Goal: Information Seeking & Learning: Find specific fact

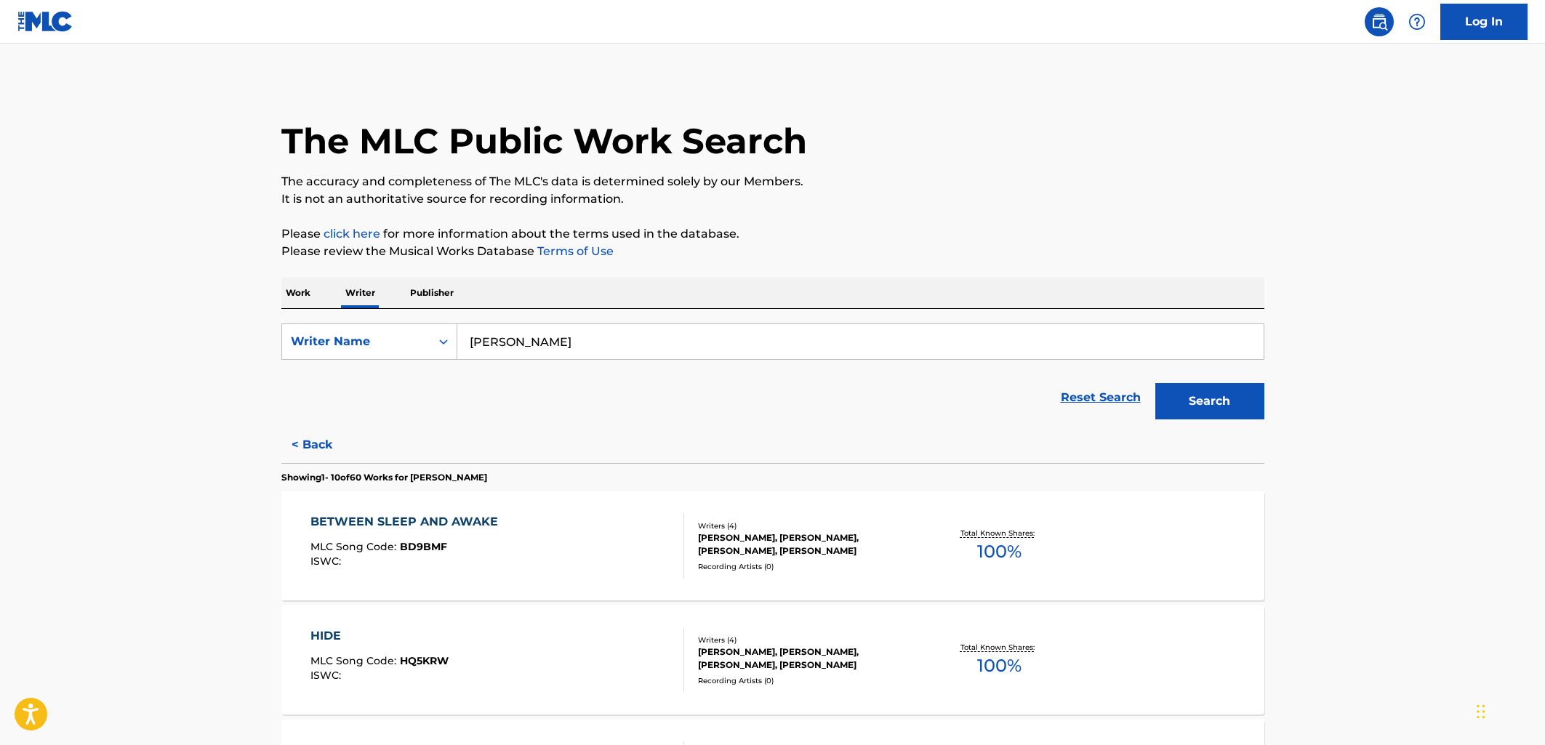
click at [310, 297] on p "Work" at bounding box center [297, 293] width 33 height 31
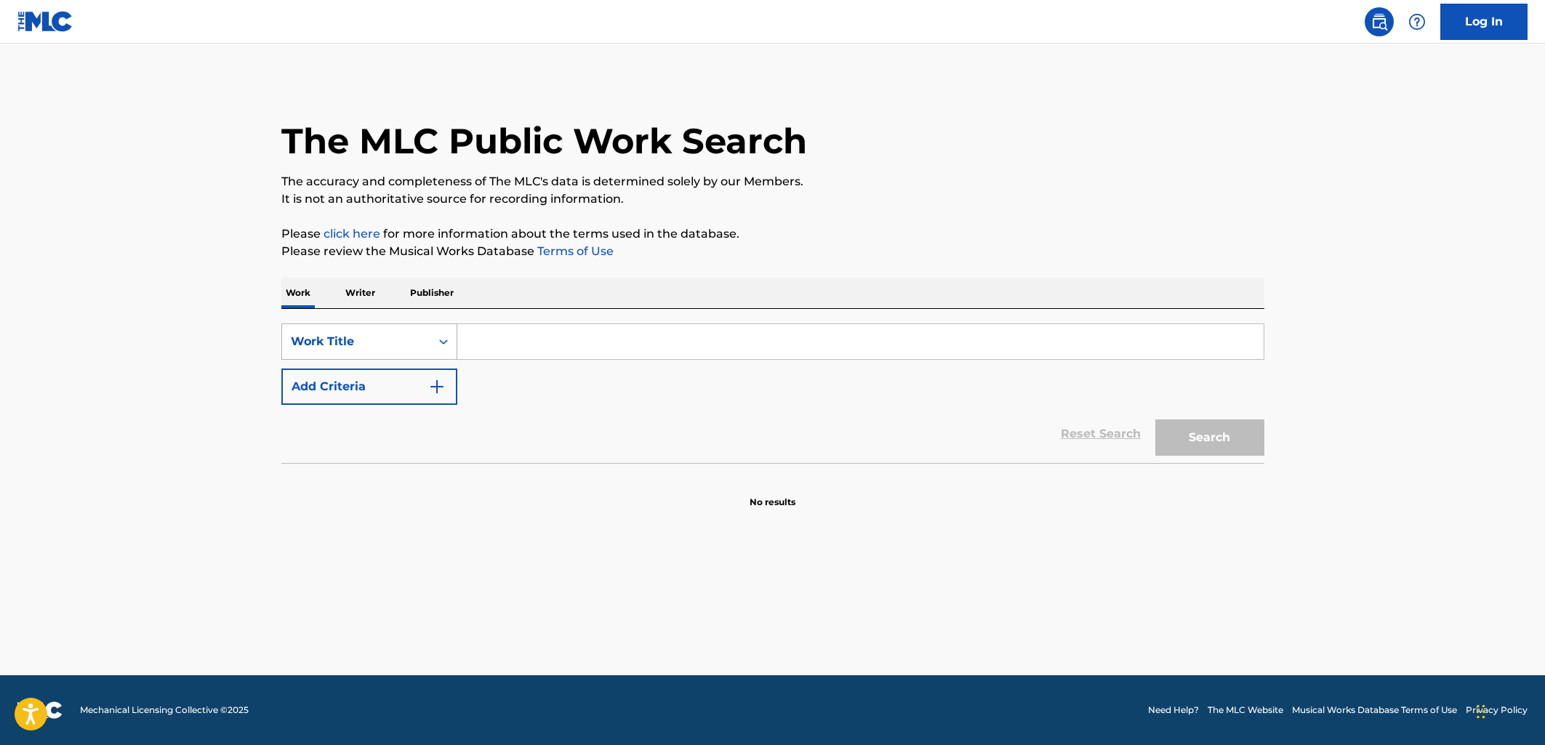
click at [340, 350] on div "Work Title" at bounding box center [356, 342] width 148 height 28
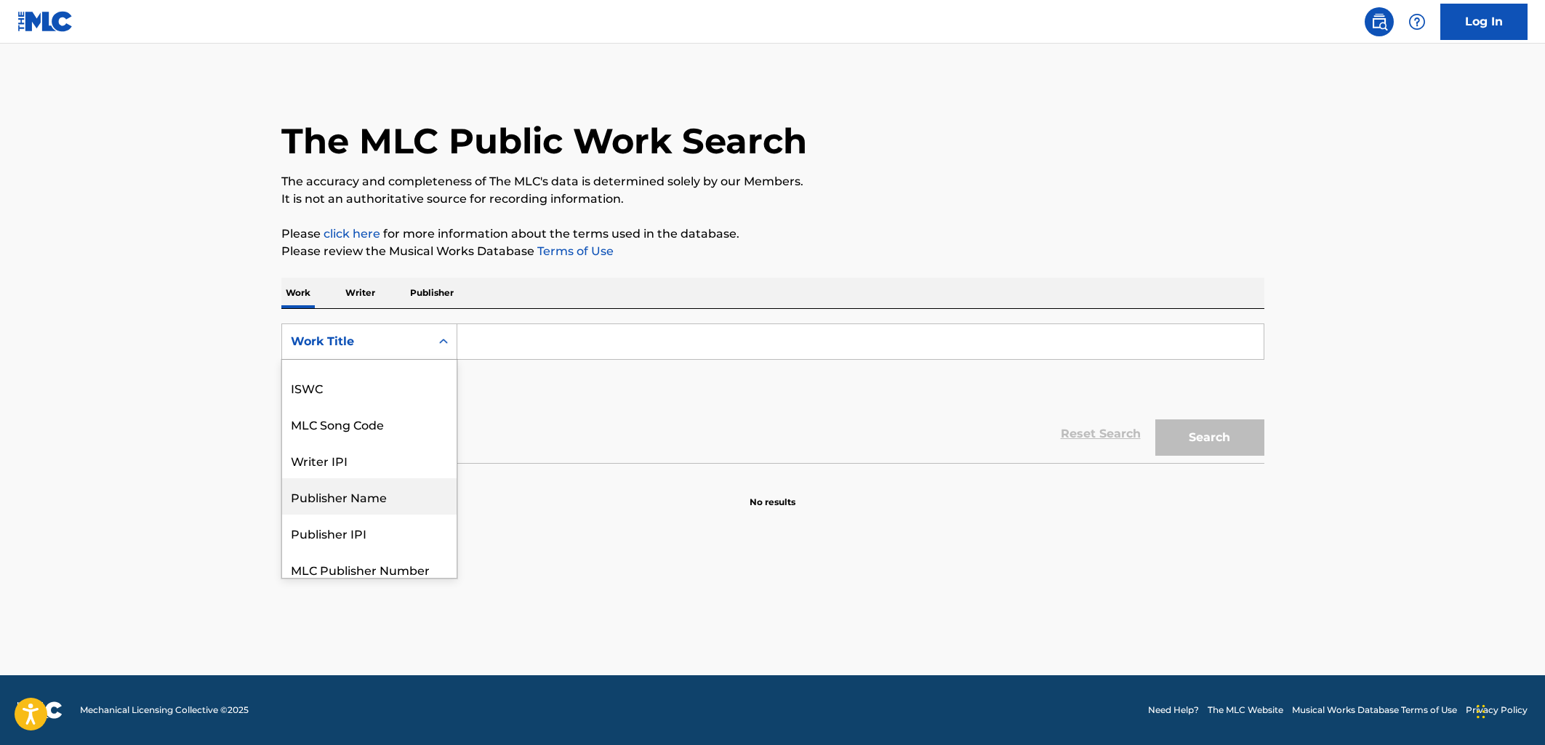
scroll to position [73, 0]
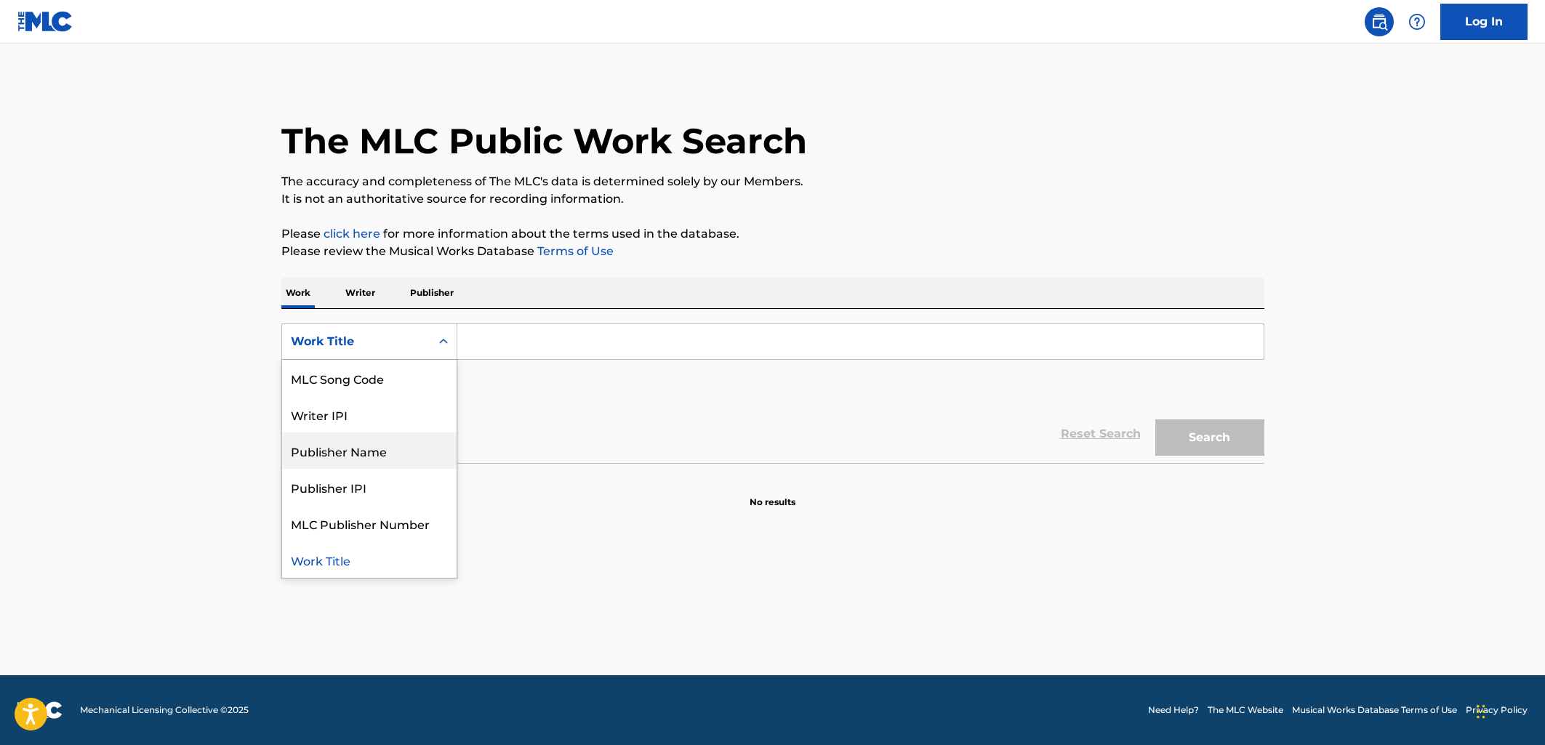
drag, startPoint x: 179, startPoint y: 434, endPoint x: 240, endPoint y: 400, distance: 70.0
click at [180, 433] on main "The MLC Public Work Search The accuracy and completeness of The MLC's data is d…" at bounding box center [772, 360] width 1545 height 632
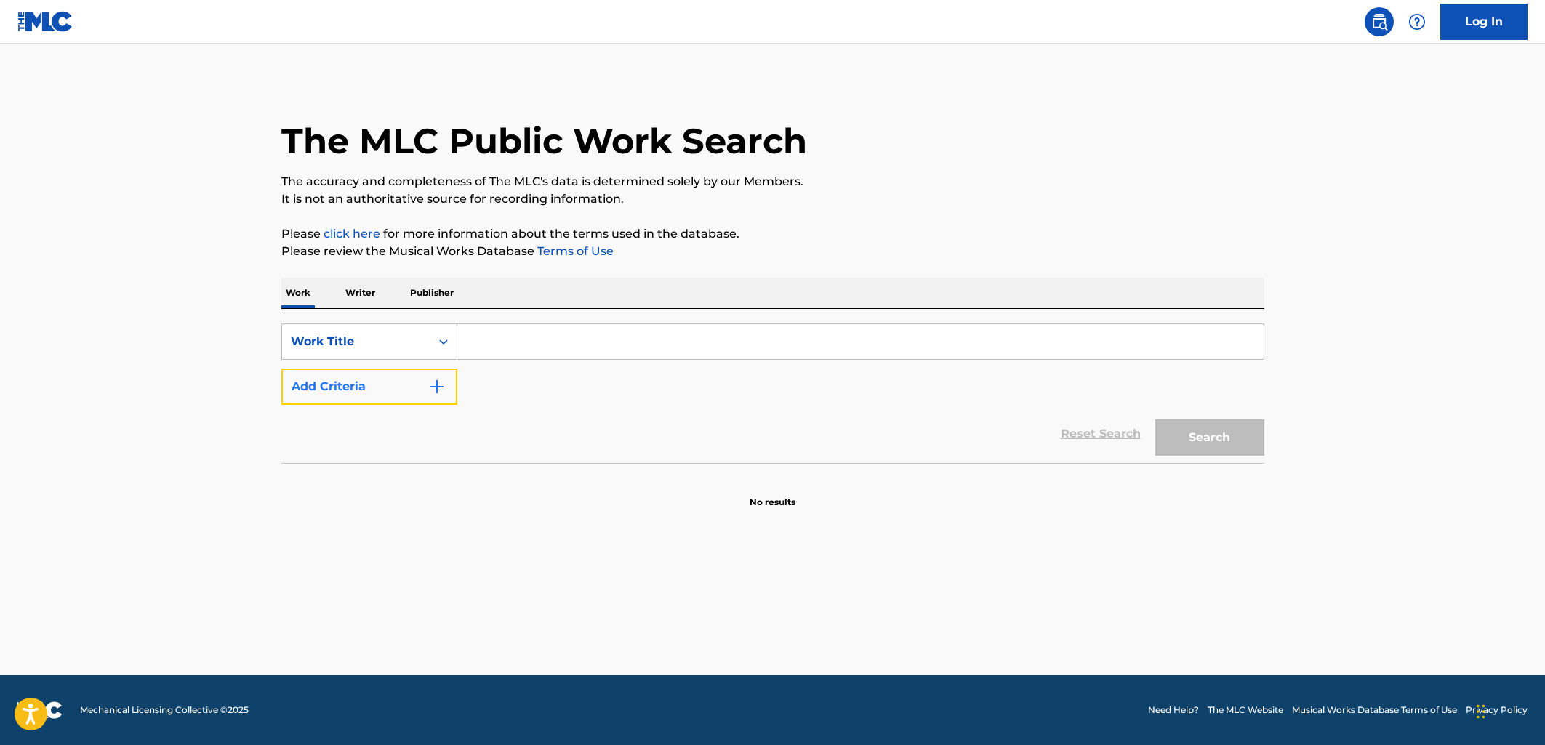
click at [313, 393] on button "Add Criteria" at bounding box center [369, 387] width 176 height 36
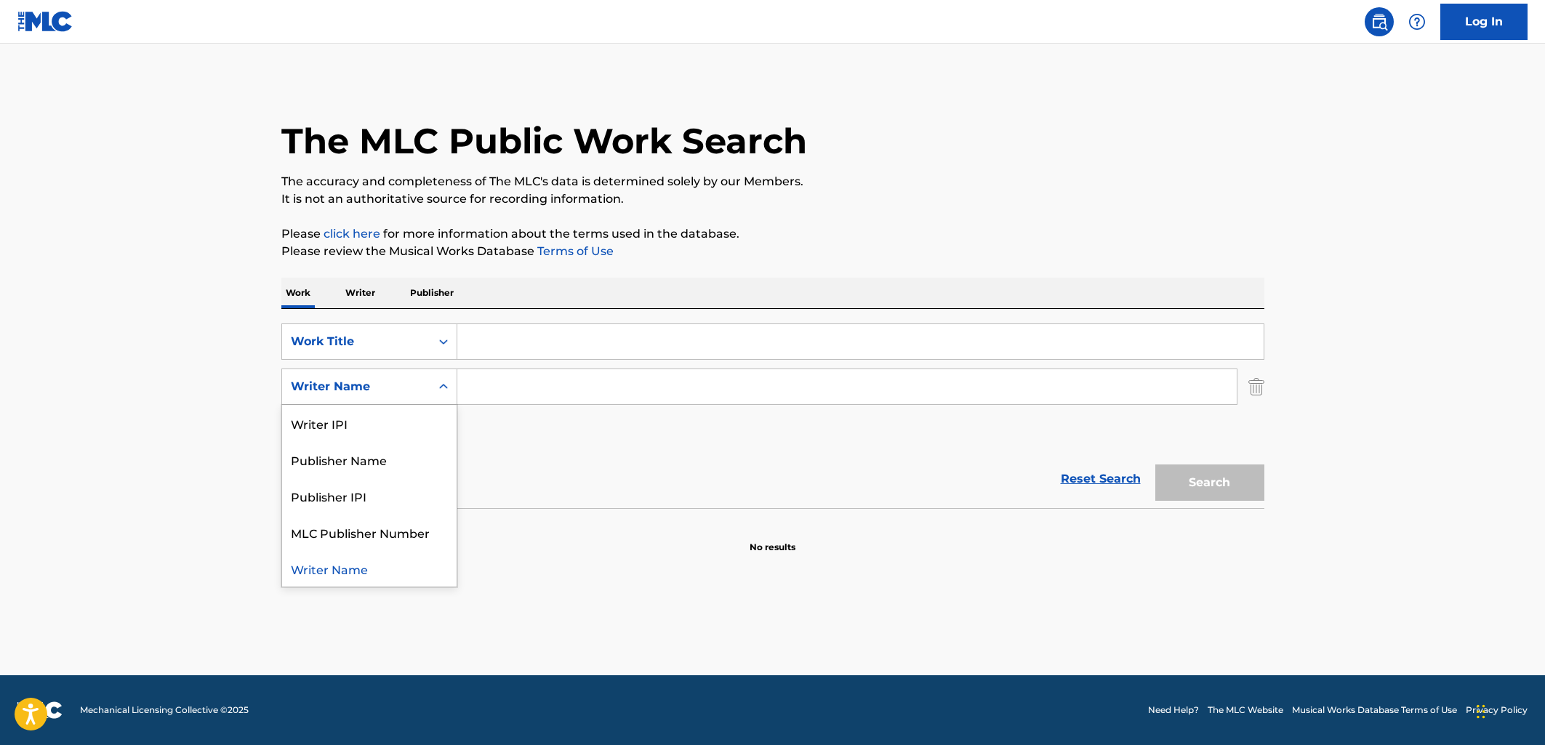
click at [318, 393] on div "Writer Name" at bounding box center [356, 386] width 131 height 17
click at [200, 350] on main "The MLC Public Work Search The accuracy and completeness of The MLC's data is d…" at bounding box center [772, 360] width 1545 height 632
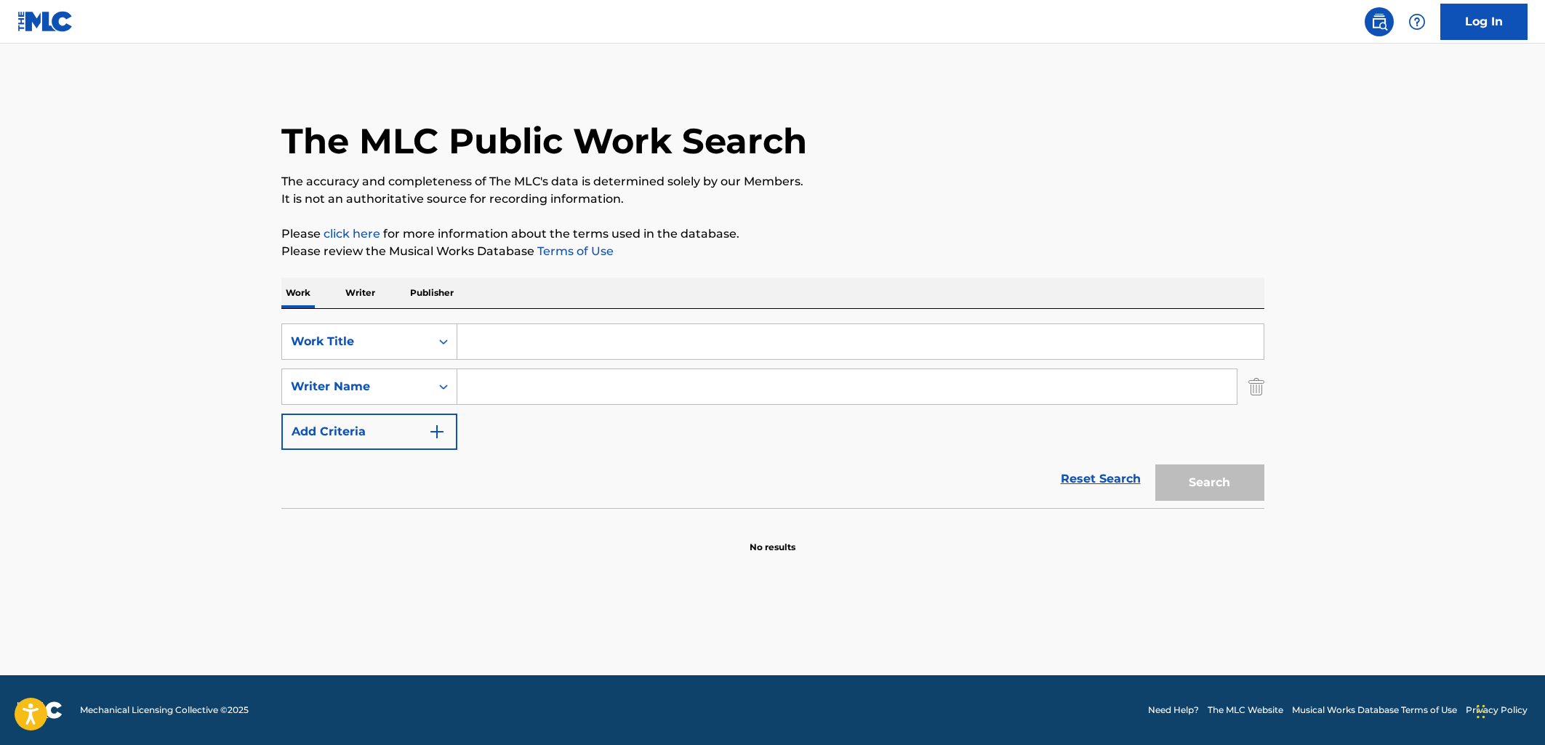
click at [354, 284] on p "Writer" at bounding box center [360, 293] width 39 height 31
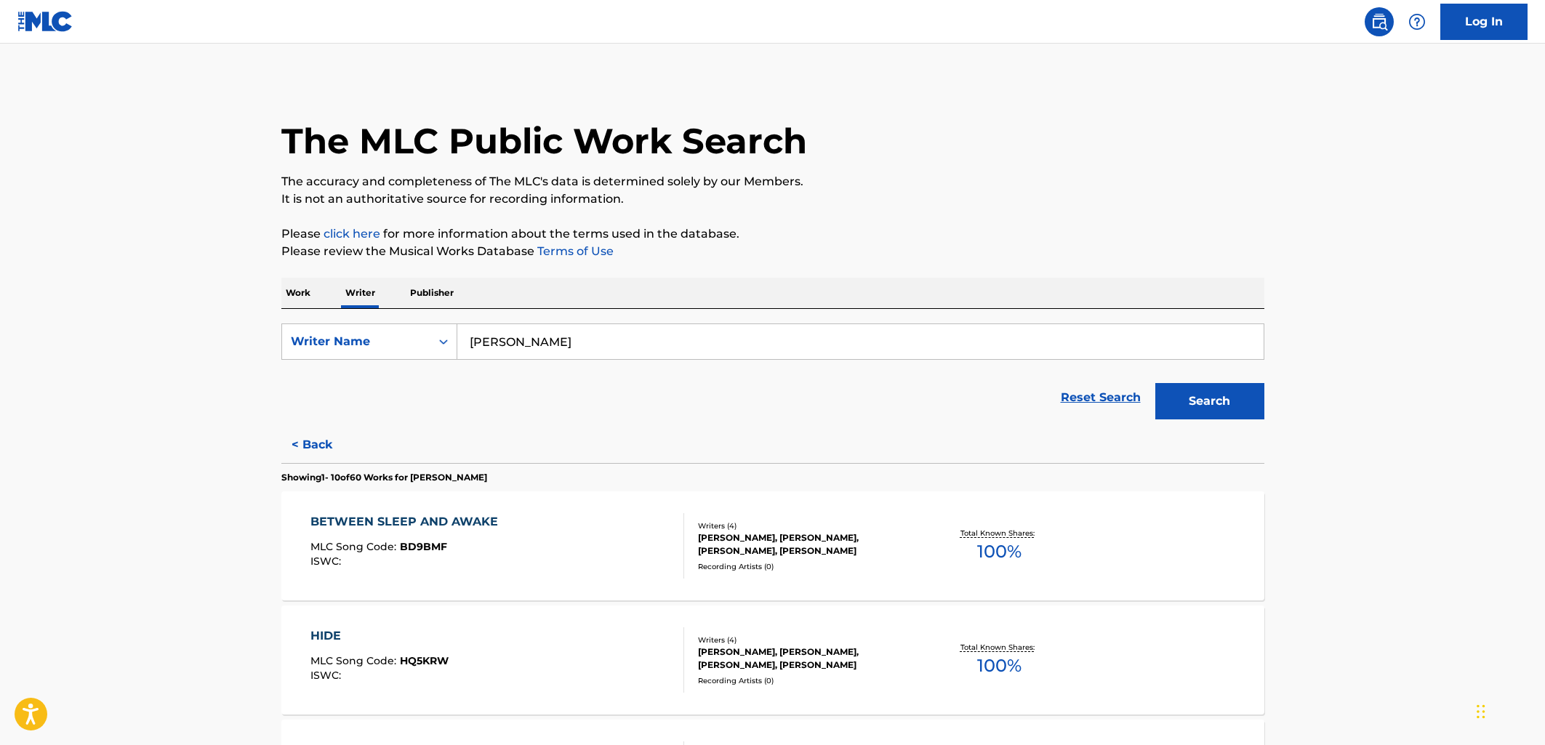
click at [499, 324] on div "[PERSON_NAME]" at bounding box center [860, 342] width 807 height 36
click at [517, 341] on input "[PERSON_NAME]" at bounding box center [860, 341] width 806 height 35
type input "[PERSON_NAME]"
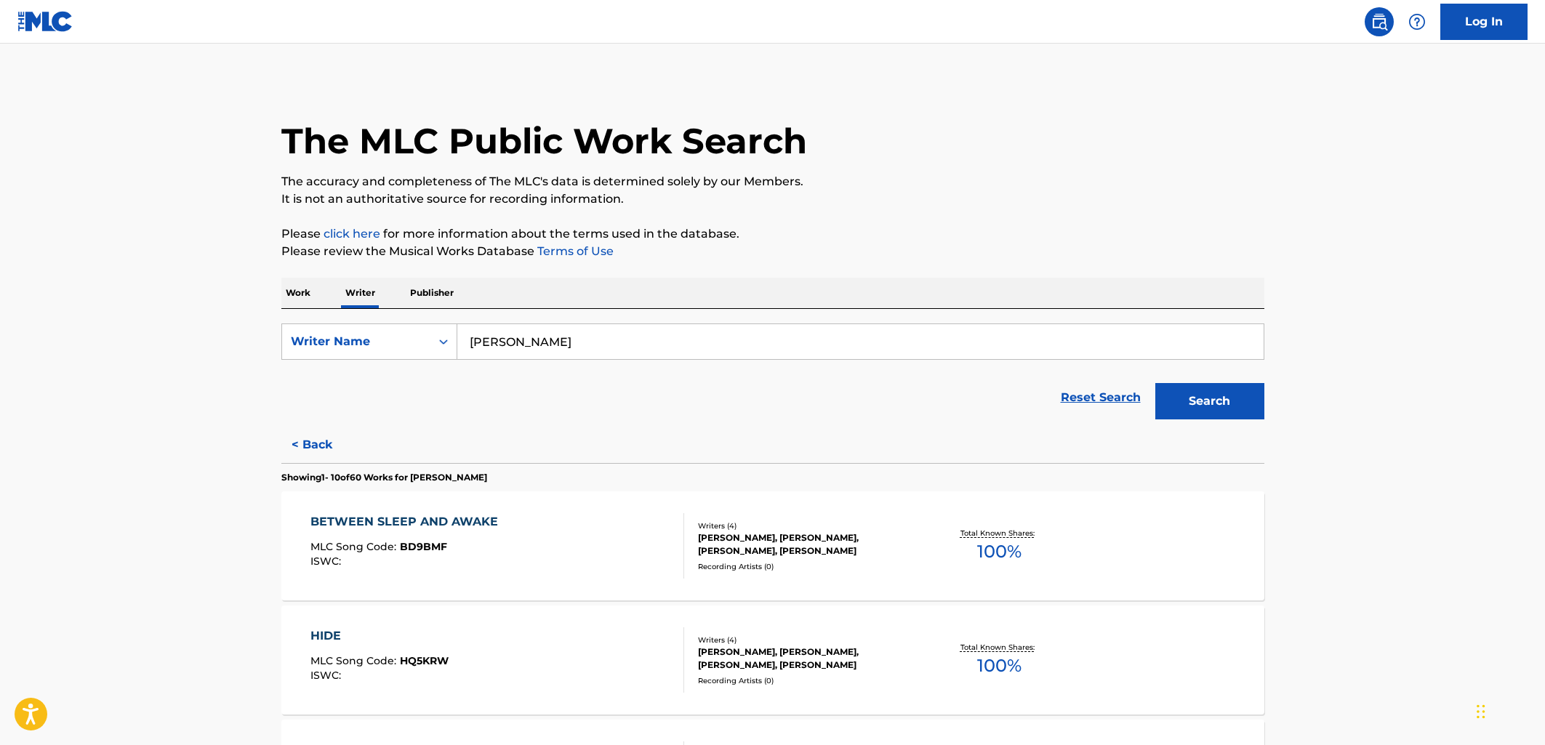
click at [1155, 383] on button "Search" at bounding box center [1209, 401] width 109 height 36
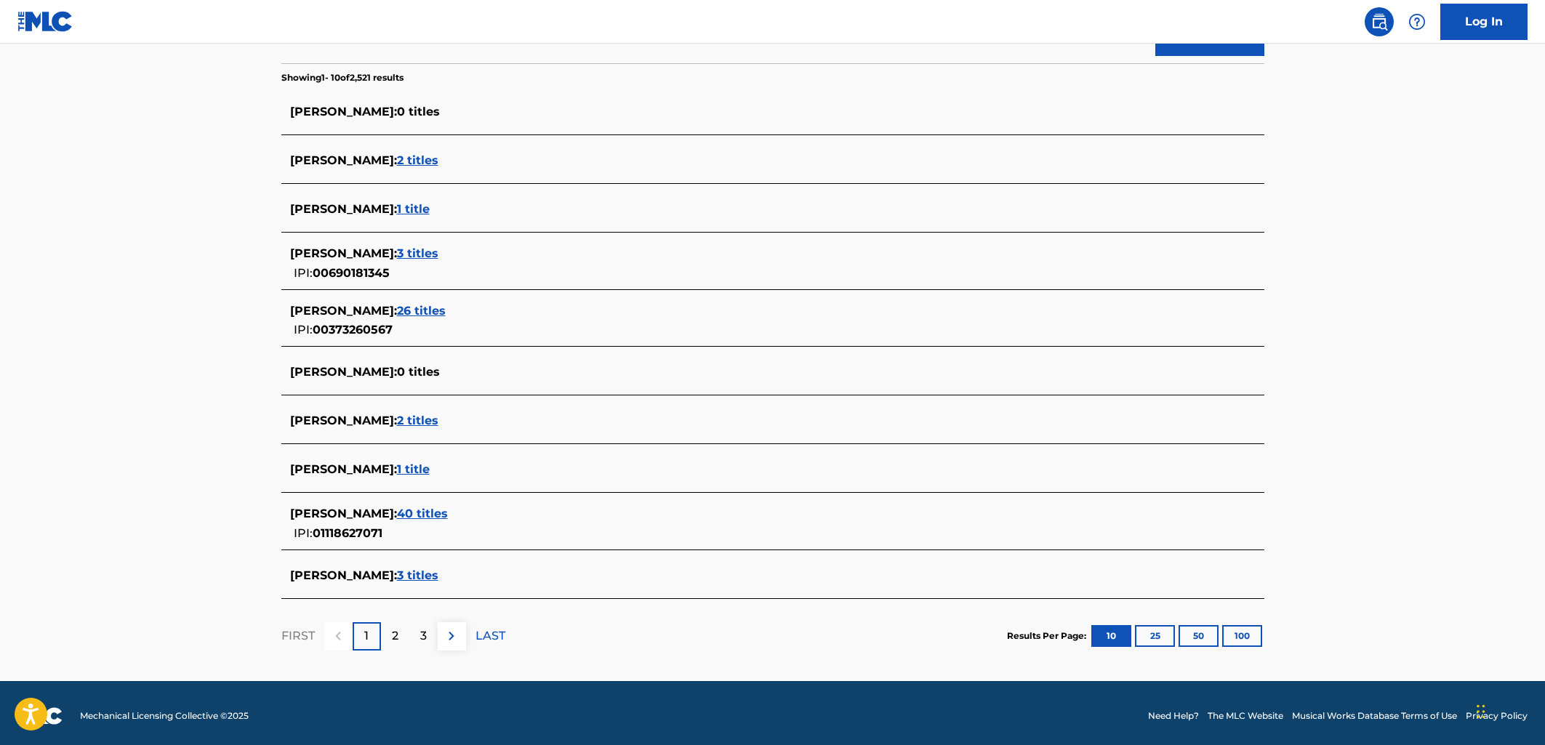
scroll to position [365, 0]
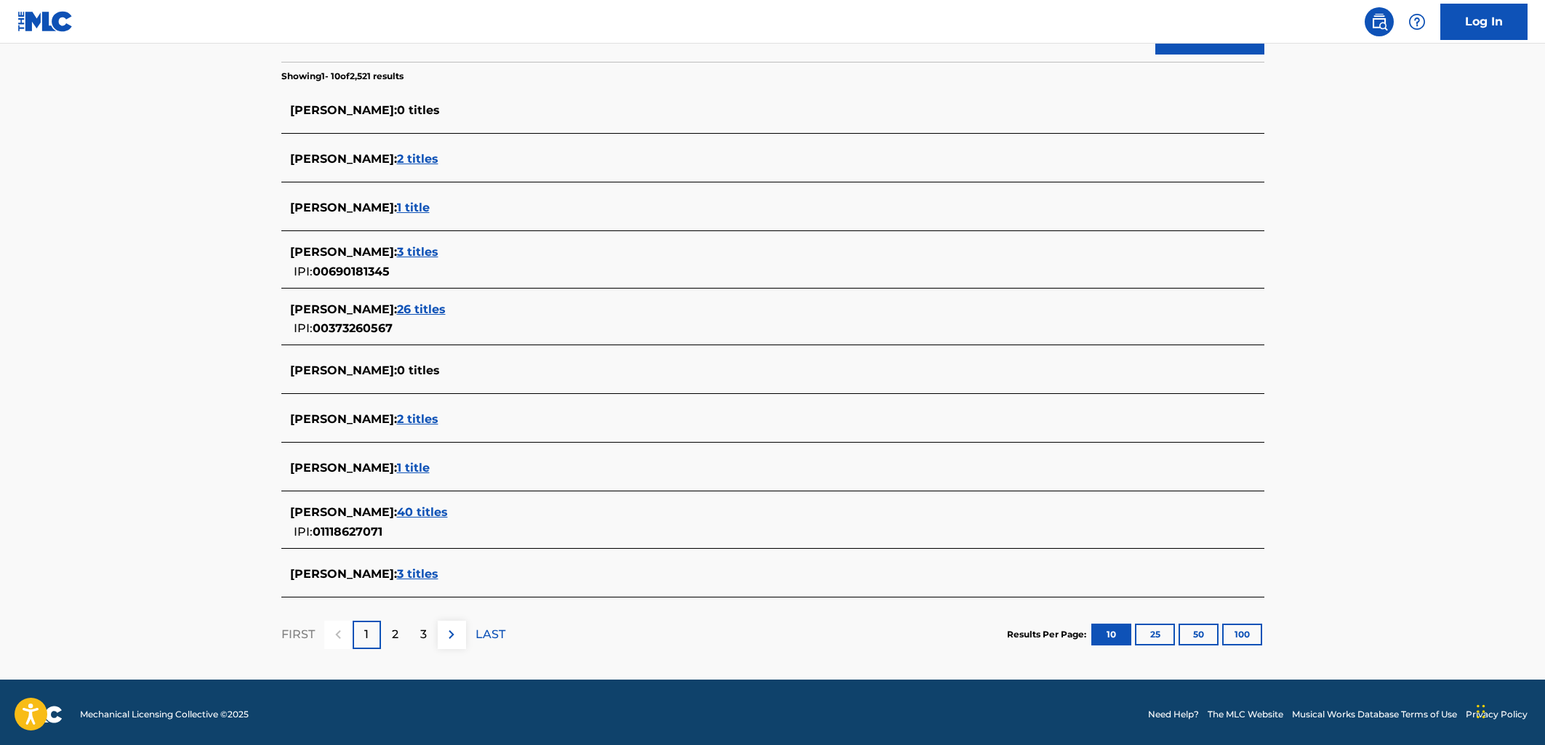
click at [401, 514] on span "40 titles" at bounding box center [422, 512] width 51 height 14
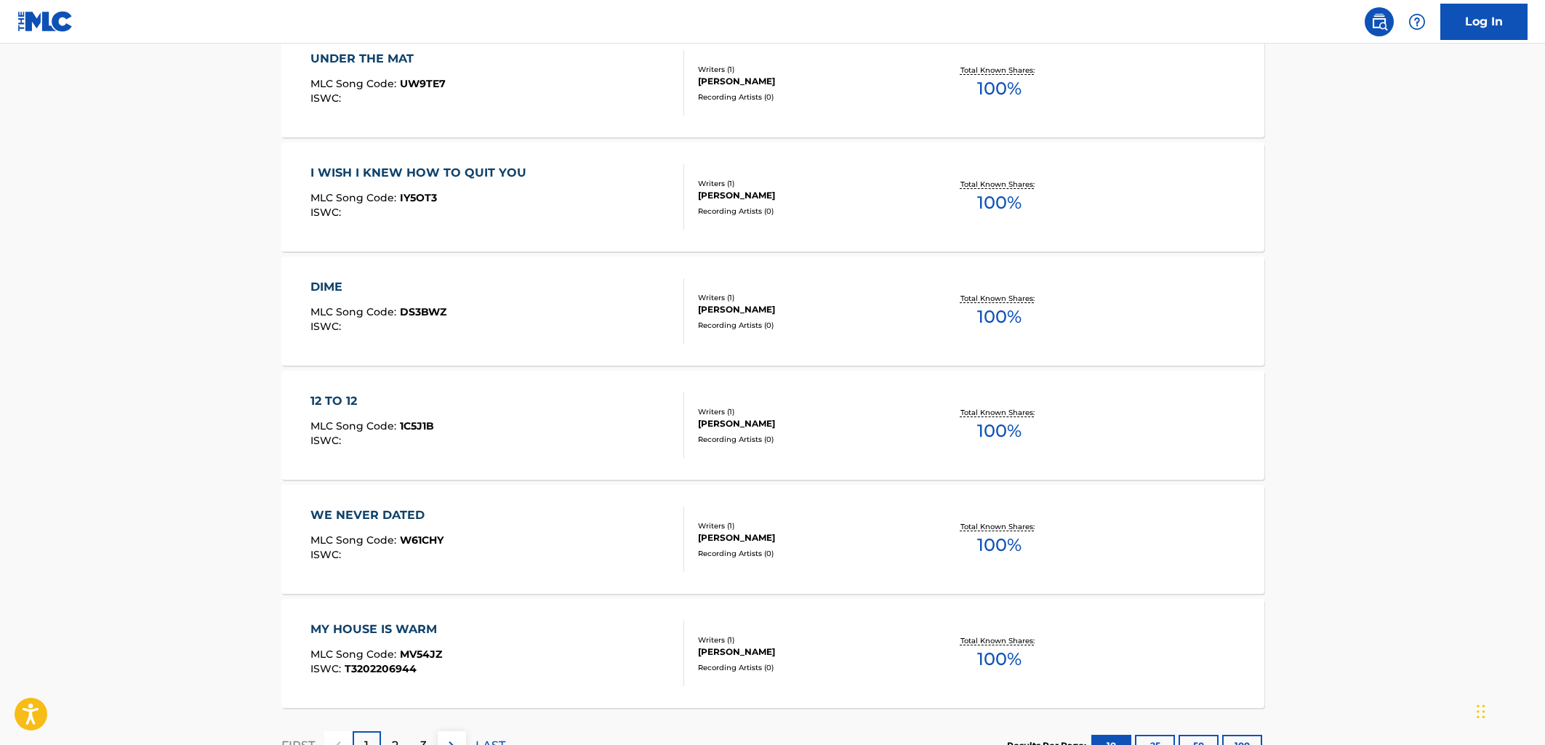
scroll to position [1035, 0]
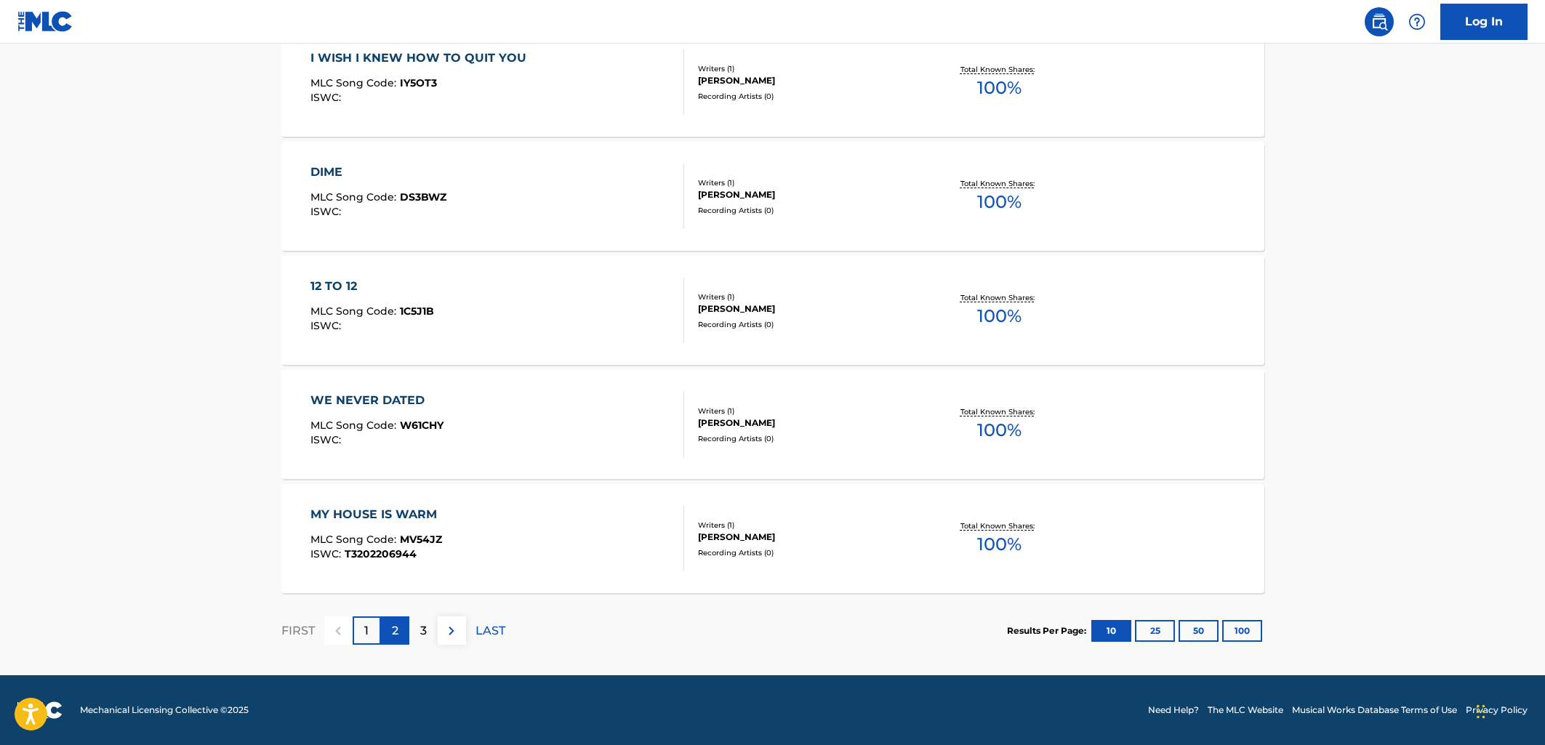
click at [406, 638] on div "2" at bounding box center [395, 630] width 28 height 28
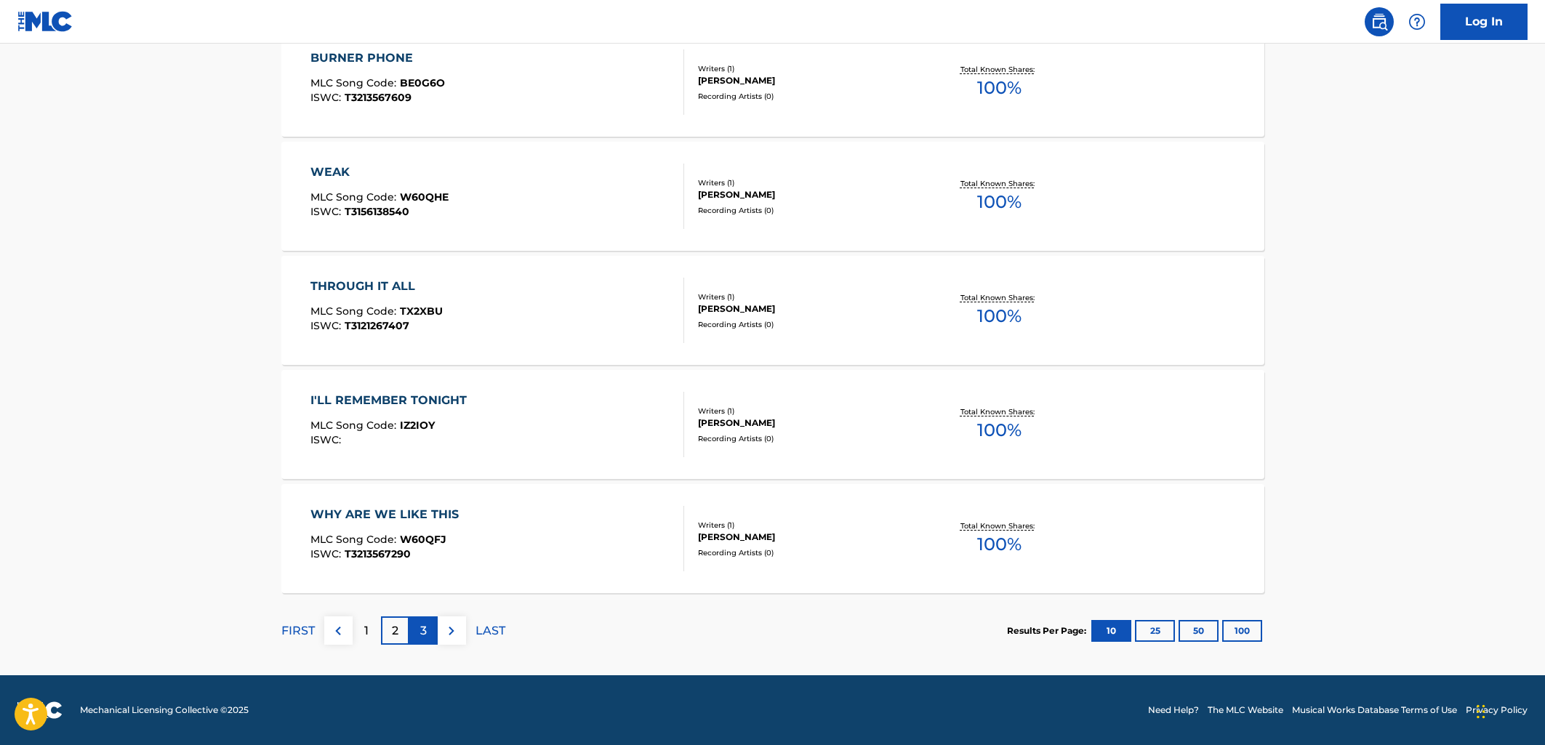
click at [421, 634] on p "3" at bounding box center [423, 630] width 7 height 17
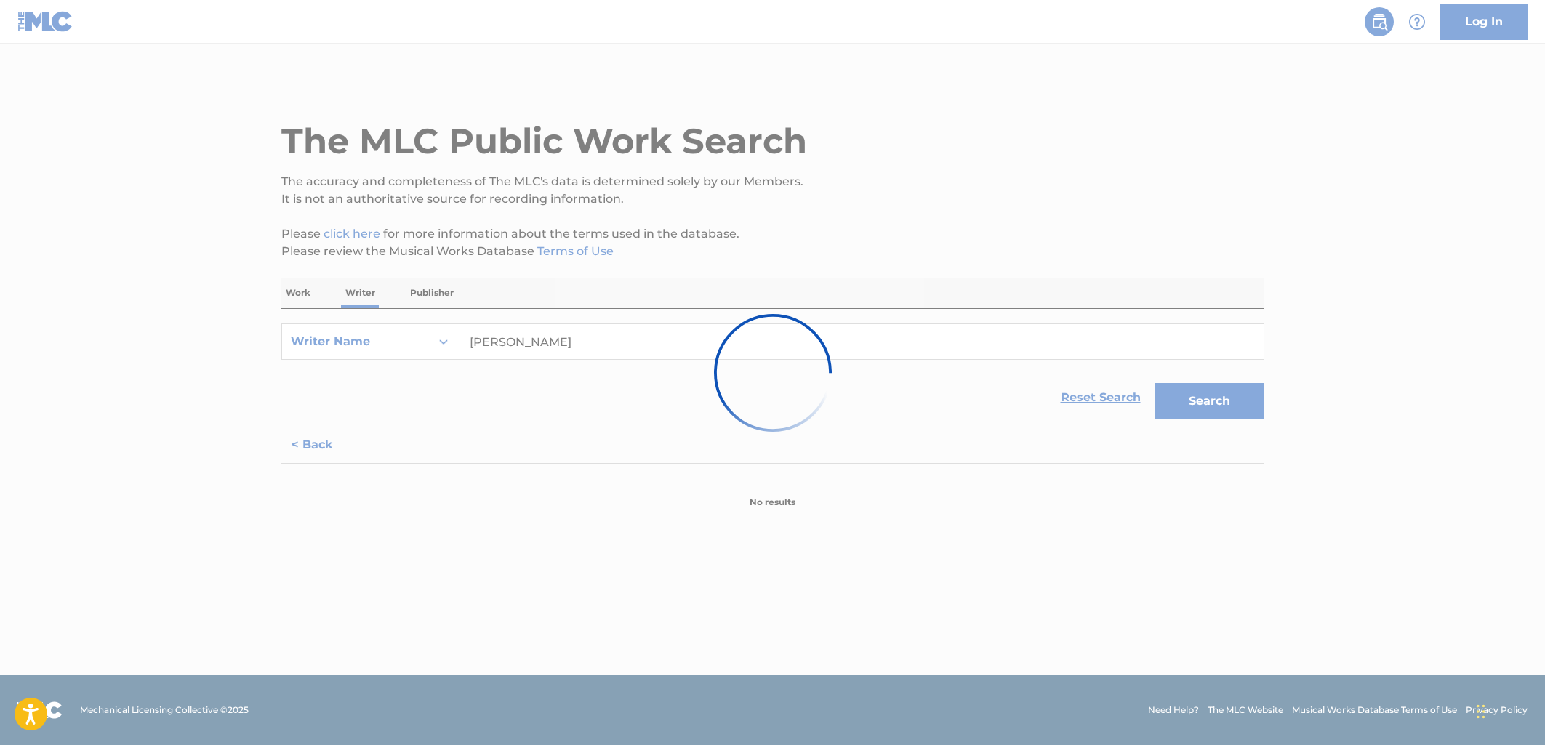
scroll to position [0, 0]
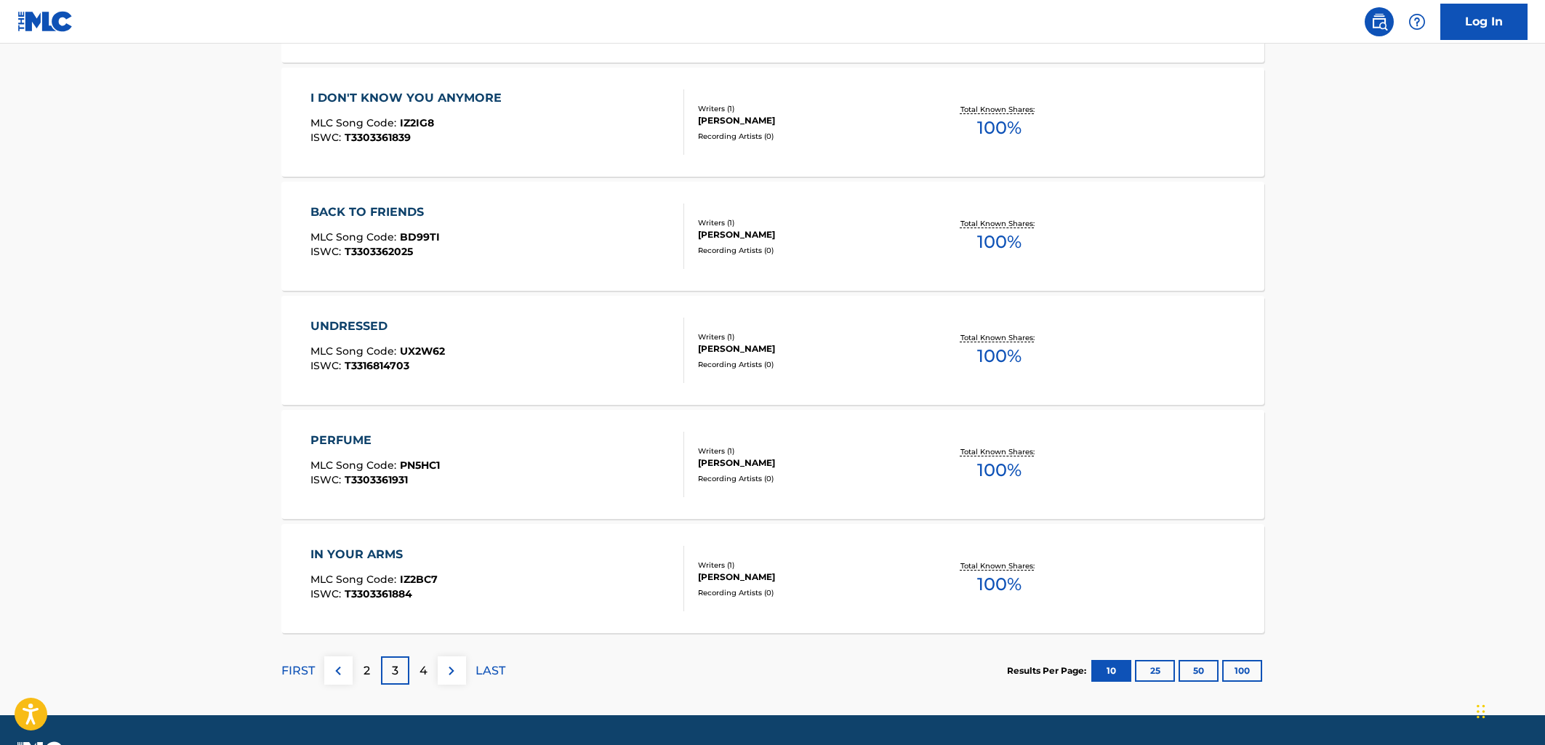
click at [534, 222] on div "BACK TO FRIENDS MLC Song Code : BD99TI ISWC : T3303362025" at bounding box center [497, 236] width 374 height 65
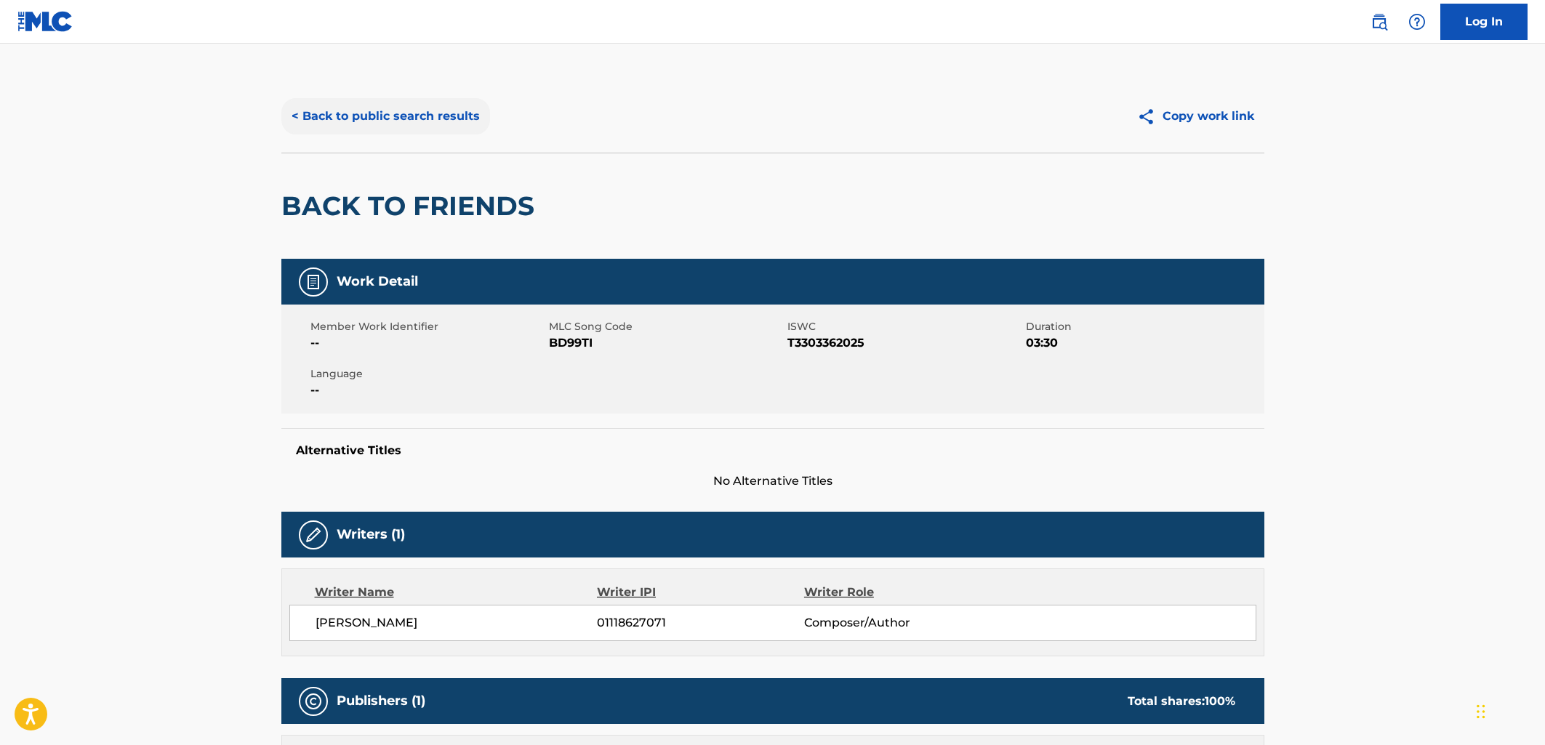
click at [332, 126] on button "< Back to public search results" at bounding box center [385, 116] width 209 height 36
